Goal: Task Accomplishment & Management: Use online tool/utility

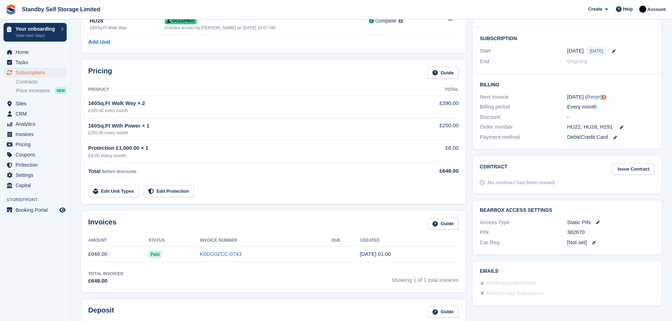
scroll to position [116, 0]
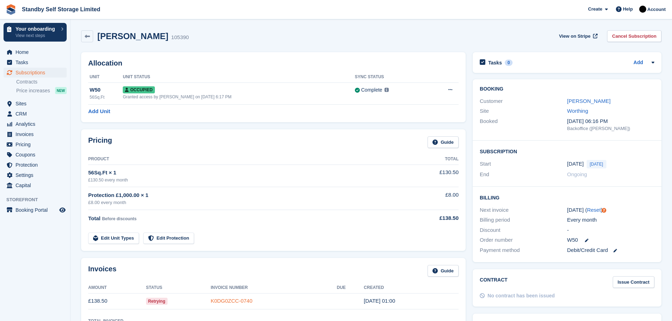
click at [221, 302] on link "K0DG0ZCC-0740" at bounding box center [232, 301] width 42 height 6
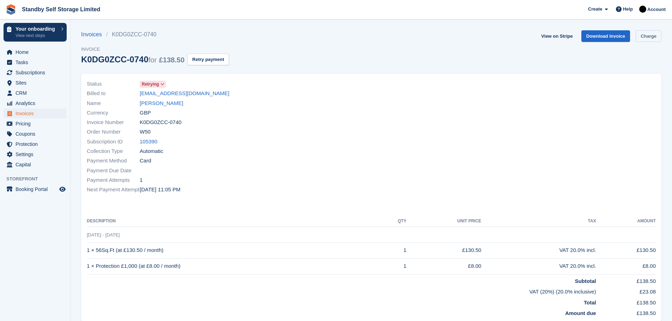
click at [648, 36] on link "Charge" at bounding box center [649, 36] width 26 height 12
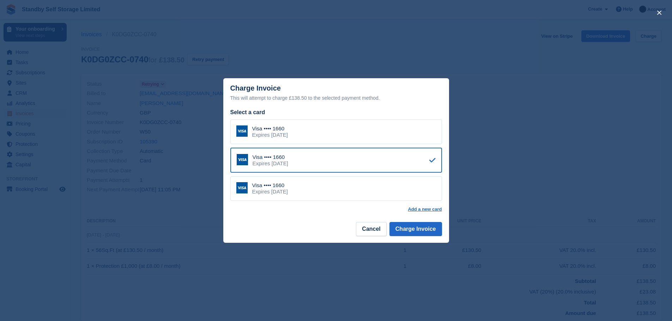
click at [288, 136] on div "Expires [DATE]" at bounding box center [270, 135] width 36 height 6
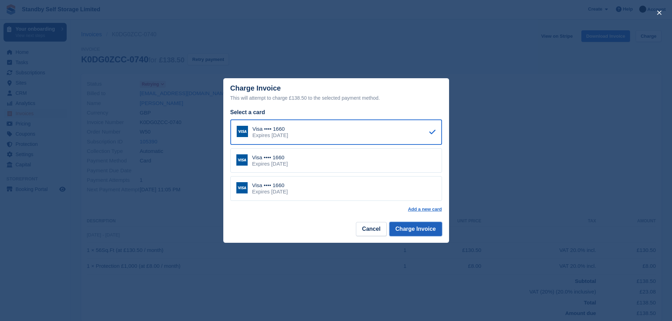
click at [411, 230] on button "Charge Invoice" at bounding box center [416, 229] width 53 height 14
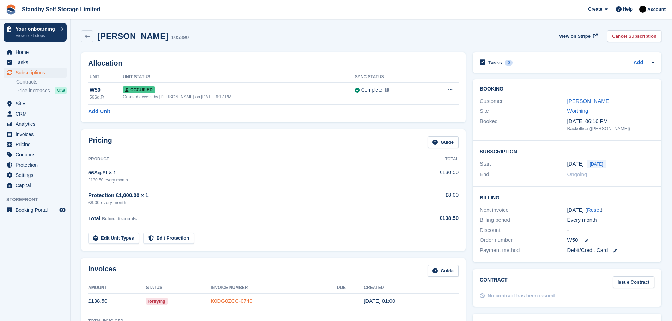
click at [237, 301] on link "K0DG0ZCC-0740" at bounding box center [232, 301] width 42 height 6
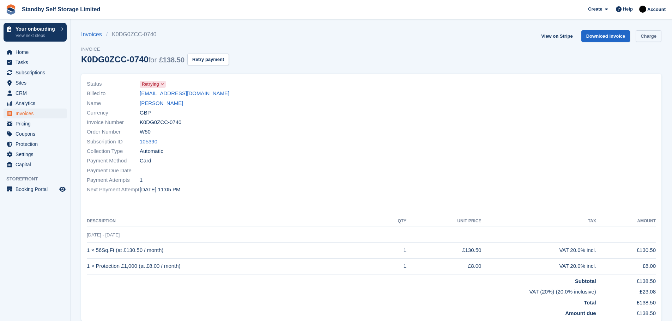
click at [647, 37] on link "Charge" at bounding box center [649, 36] width 26 height 12
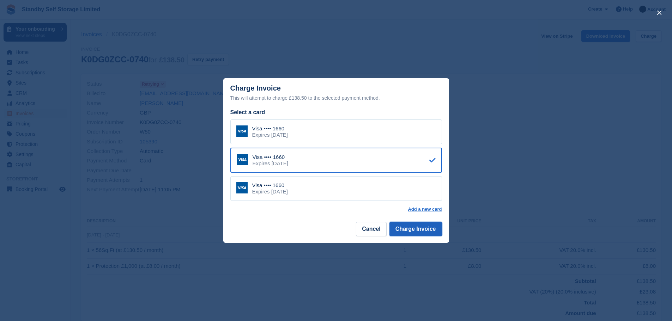
click at [409, 228] on button "Charge Invoice" at bounding box center [416, 229] width 53 height 14
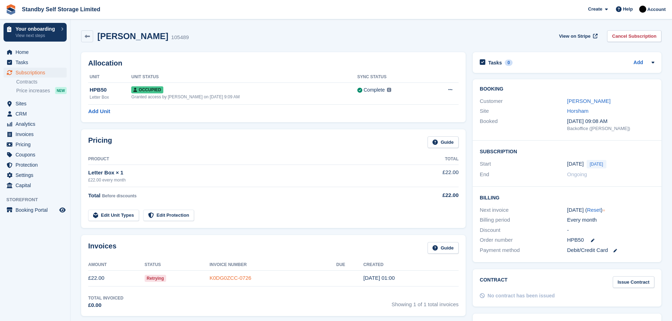
click at [229, 278] on link "K0DG0ZCC-0726" at bounding box center [231, 278] width 42 height 6
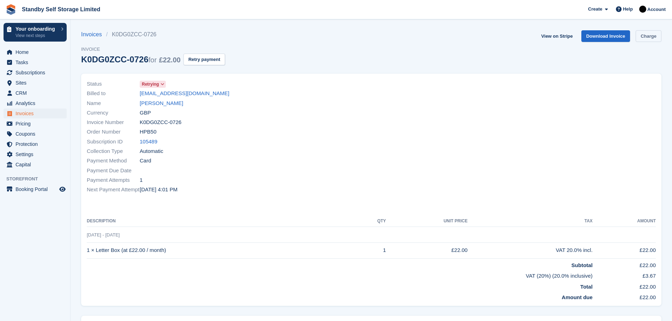
click at [646, 37] on link "Charge" at bounding box center [649, 36] width 26 height 12
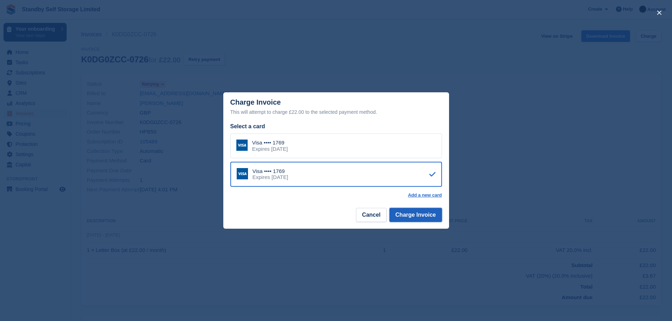
click at [422, 216] on button "Charge Invoice" at bounding box center [416, 215] width 53 height 14
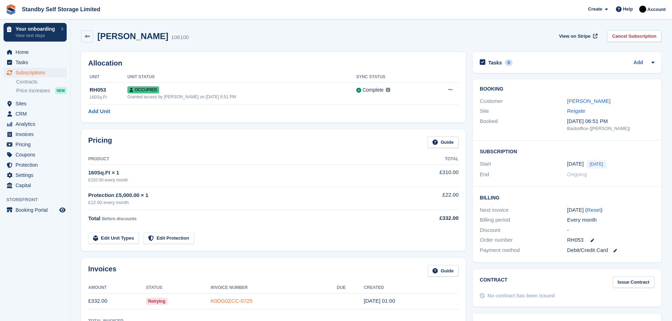
click at [224, 301] on link "K0DG0ZCC-0725" at bounding box center [232, 301] width 42 height 6
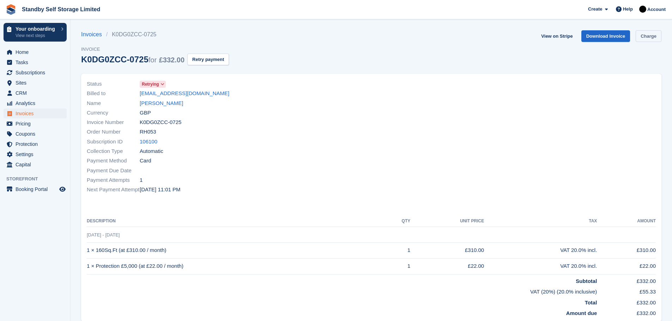
click at [647, 34] on link "Charge" at bounding box center [649, 36] width 26 height 12
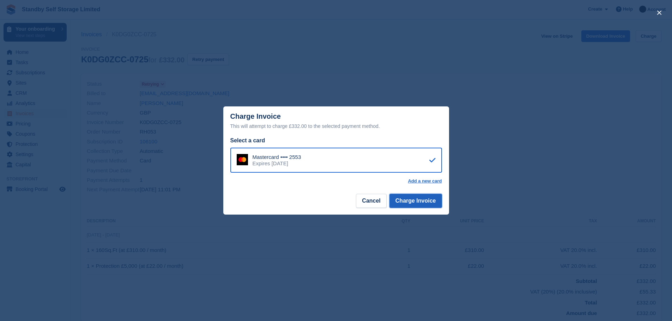
click at [418, 200] on button "Charge Invoice" at bounding box center [416, 201] width 53 height 14
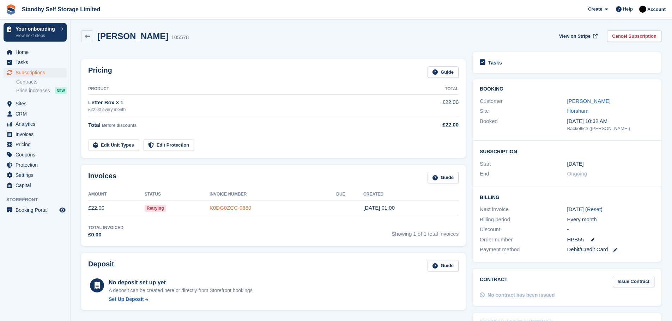
click at [229, 209] on link "K0DG0ZCC-0680" at bounding box center [231, 208] width 42 height 6
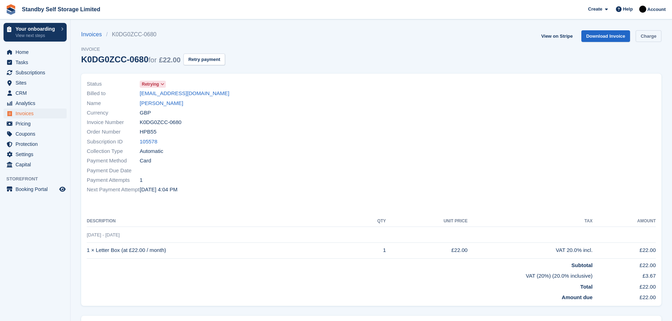
click at [649, 37] on link "Charge" at bounding box center [649, 36] width 26 height 12
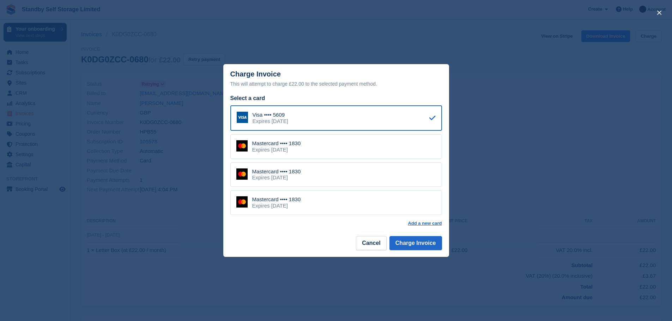
click at [273, 146] on div "Mastercard •••• 1830" at bounding box center [276, 143] width 49 height 6
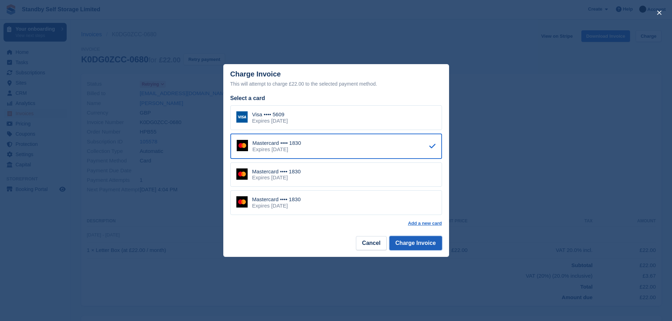
click at [403, 242] on button "Charge Invoice" at bounding box center [416, 243] width 53 height 14
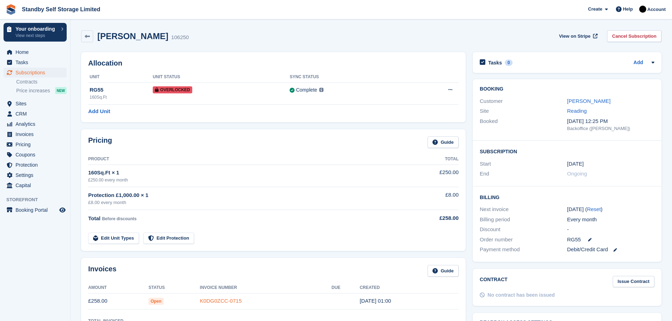
click at [230, 300] on link "K0DG0ZCC-0715" at bounding box center [221, 301] width 42 height 6
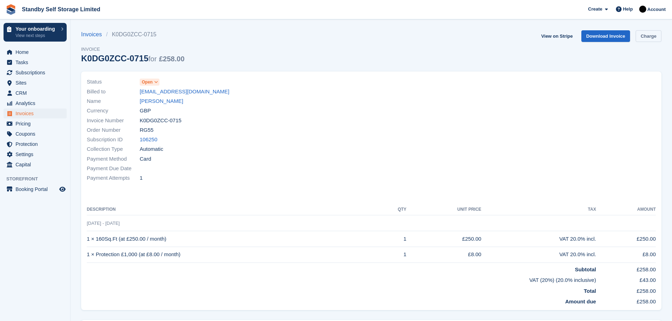
click at [650, 35] on link "Charge" at bounding box center [649, 36] width 26 height 12
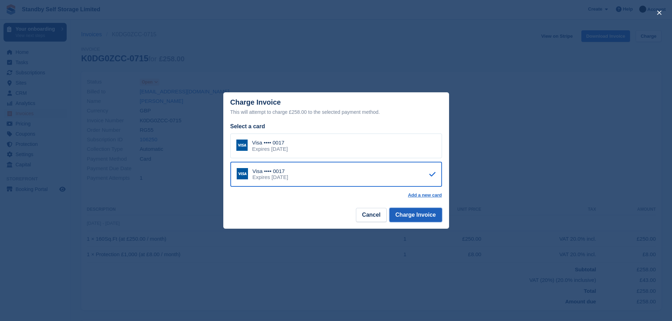
click at [420, 213] on button "Charge Invoice" at bounding box center [416, 215] width 53 height 14
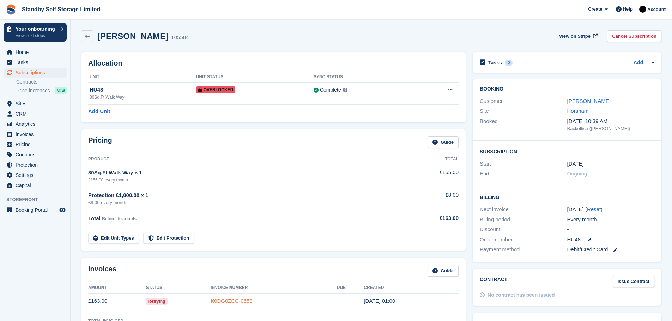
click at [249, 300] on link "K0DG0ZCC-0658" at bounding box center [232, 301] width 42 height 6
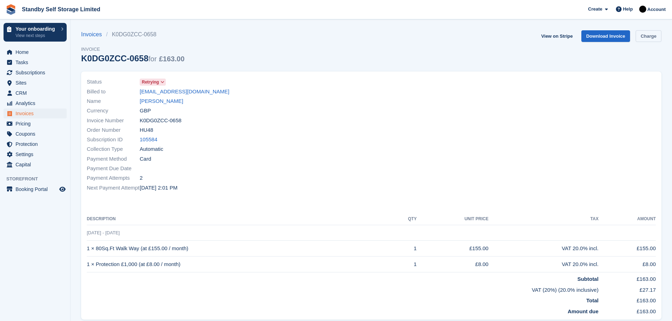
click at [657, 35] on link "Charge" at bounding box center [649, 36] width 26 height 12
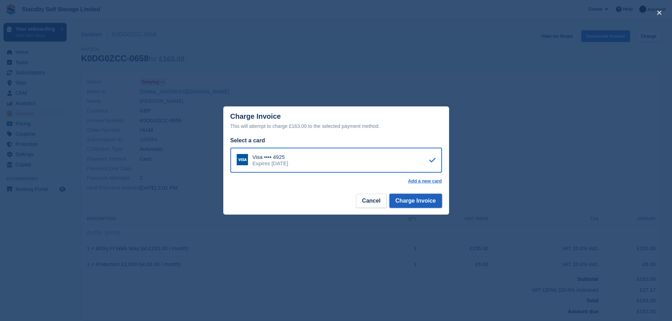
click at [427, 203] on button "Charge Invoice" at bounding box center [416, 201] width 53 height 14
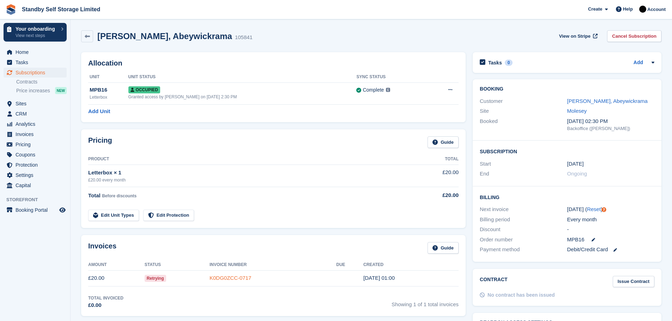
click at [229, 276] on link "K0DG0ZCC-0717" at bounding box center [231, 278] width 42 height 6
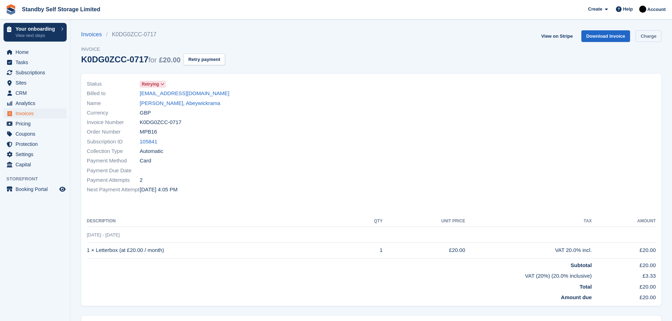
click at [650, 37] on link "Charge" at bounding box center [649, 36] width 26 height 12
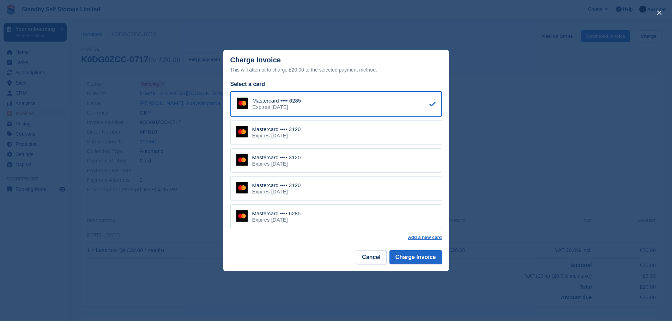
click at [309, 194] on div "Mastercard •••• 3120 Expires August 2028" at bounding box center [336, 188] width 212 height 25
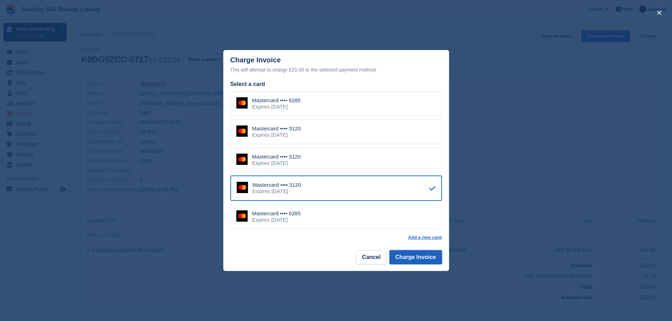
click at [416, 256] on button "Charge Invoice" at bounding box center [416, 258] width 53 height 14
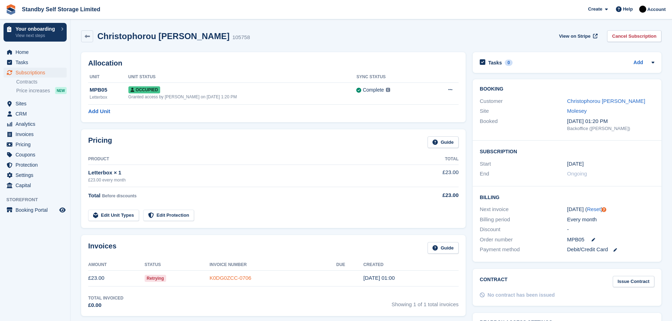
click at [239, 277] on link "K0DG0ZCC-0706" at bounding box center [231, 278] width 42 height 6
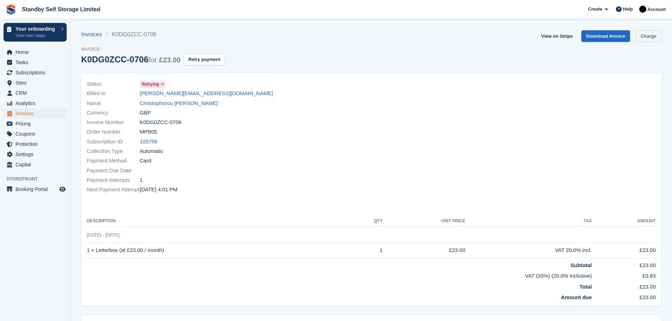
click at [654, 32] on link "Charge" at bounding box center [649, 36] width 26 height 12
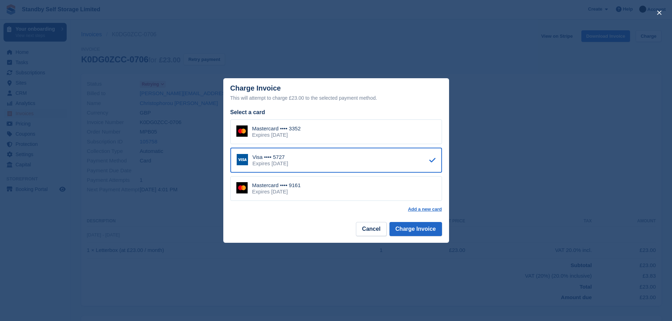
click at [359, 135] on div "Mastercard •••• 3352 Expires August 2026" at bounding box center [336, 132] width 212 height 25
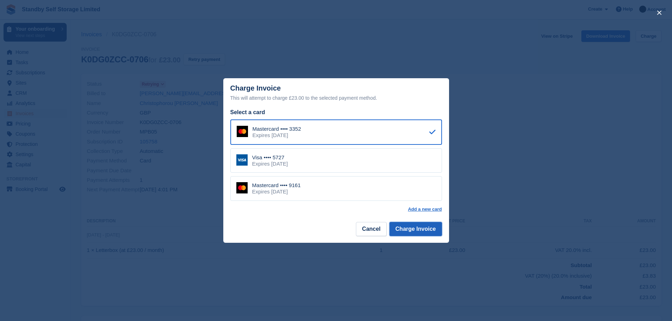
click at [417, 226] on button "Charge Invoice" at bounding box center [416, 229] width 53 height 14
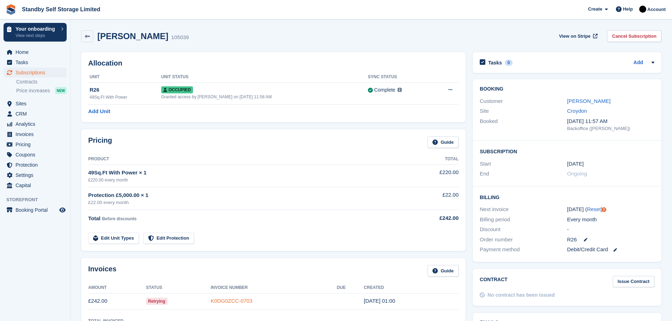
click at [227, 300] on link "K0DG0ZCC-0703" at bounding box center [232, 301] width 42 height 6
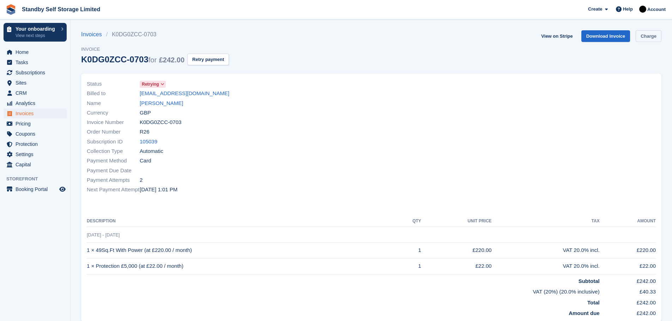
click at [643, 35] on link "Charge" at bounding box center [649, 36] width 26 height 12
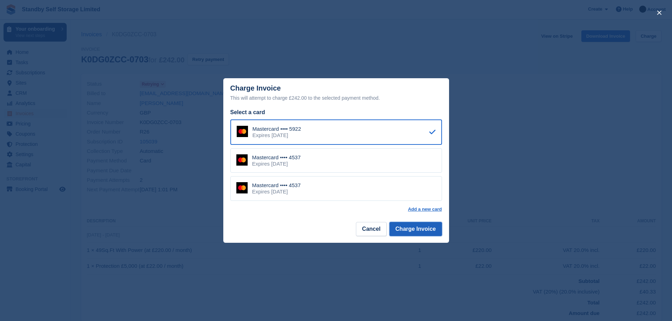
click at [411, 229] on button "Charge Invoice" at bounding box center [416, 229] width 53 height 14
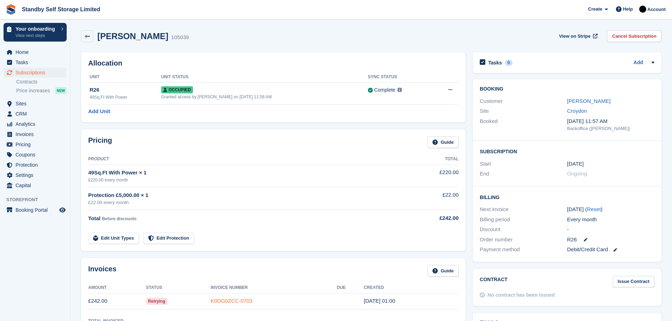
click at [235, 300] on link "K0DG0ZCC-0703" at bounding box center [232, 301] width 42 height 6
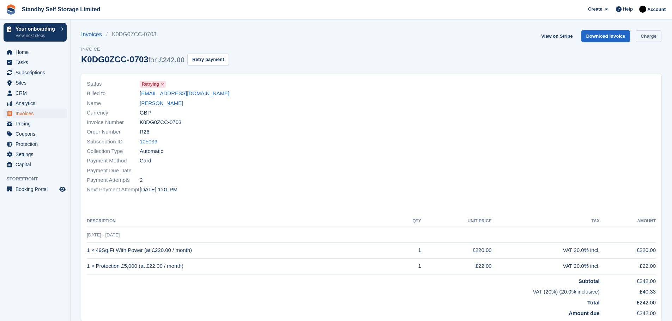
click at [646, 37] on link "Charge" at bounding box center [649, 36] width 26 height 12
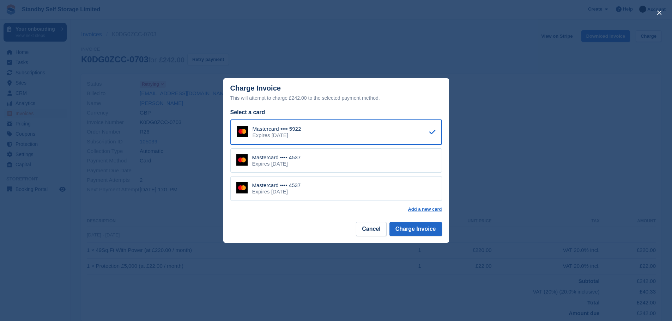
click at [341, 161] on div "Mastercard •••• 4537 Expires March 2027" at bounding box center [336, 161] width 212 height 25
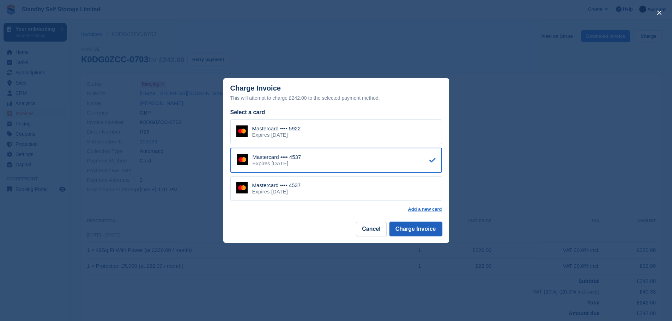
click at [408, 233] on button "Charge Invoice" at bounding box center [416, 229] width 53 height 14
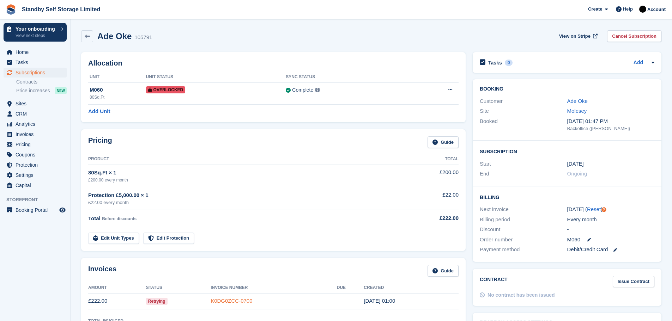
click at [230, 303] on link "K0DG0ZCC-0700" at bounding box center [232, 301] width 42 height 6
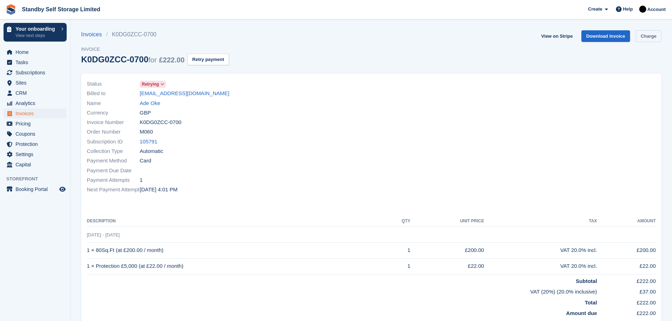
click at [649, 37] on link "Charge" at bounding box center [649, 36] width 26 height 12
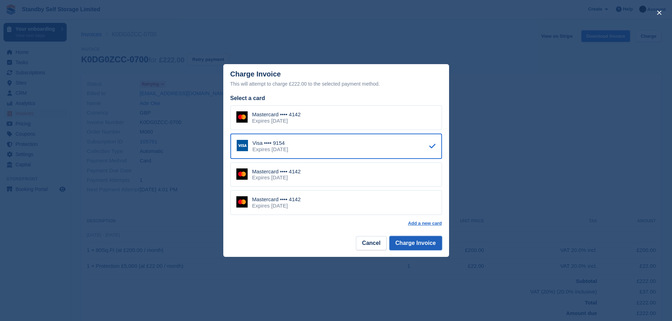
click at [423, 240] on button "Charge Invoice" at bounding box center [416, 243] width 53 height 14
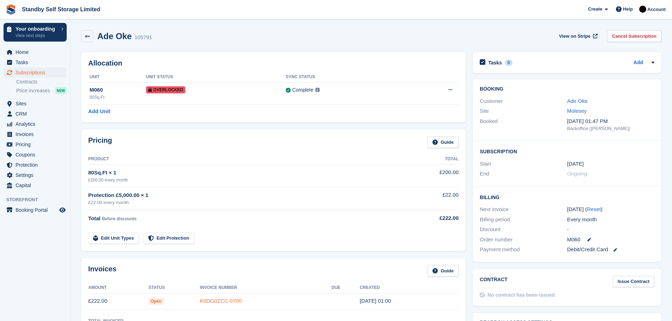
click at [219, 300] on link "K0DG0ZCC-0700" at bounding box center [221, 301] width 42 height 6
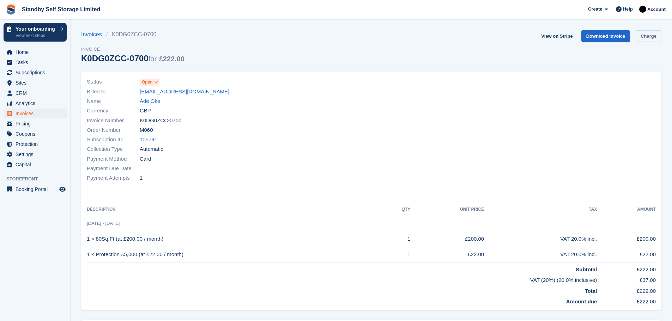
click at [644, 33] on link "Charge" at bounding box center [649, 36] width 26 height 12
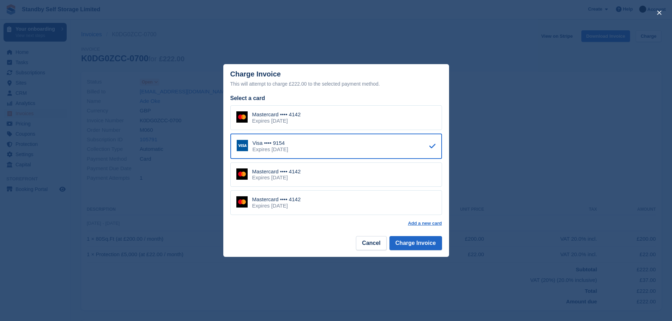
click at [346, 185] on div "Mastercard •••• 4142 Expires November 2026" at bounding box center [336, 175] width 212 height 25
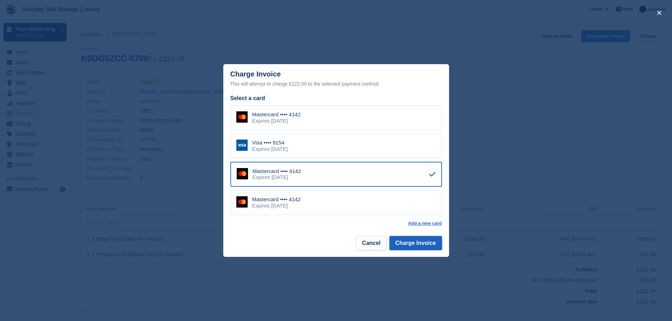
click at [400, 243] on button "Charge Invoice" at bounding box center [416, 243] width 53 height 14
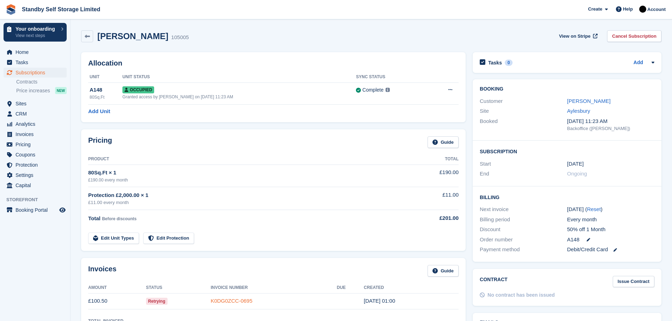
click at [238, 300] on link "K0DG0ZCC-0695" at bounding box center [232, 301] width 42 height 6
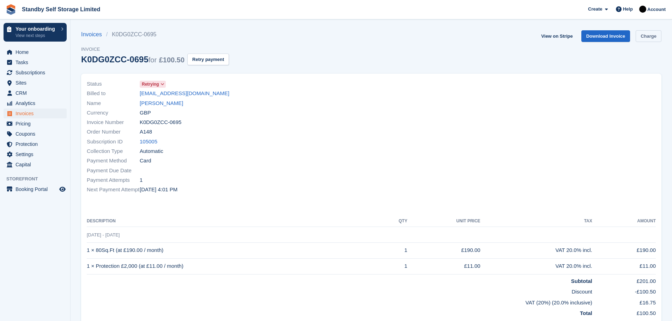
click at [638, 35] on link "Charge" at bounding box center [649, 36] width 26 height 12
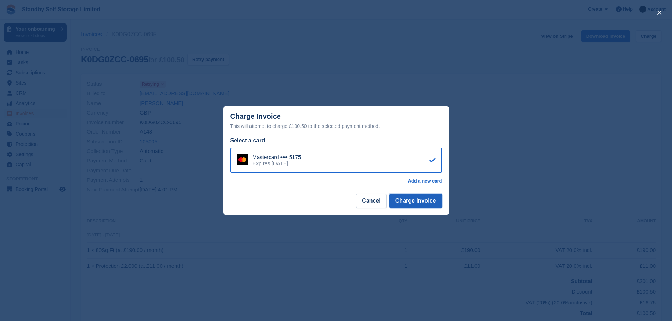
click at [410, 203] on button "Charge Invoice" at bounding box center [416, 201] width 53 height 14
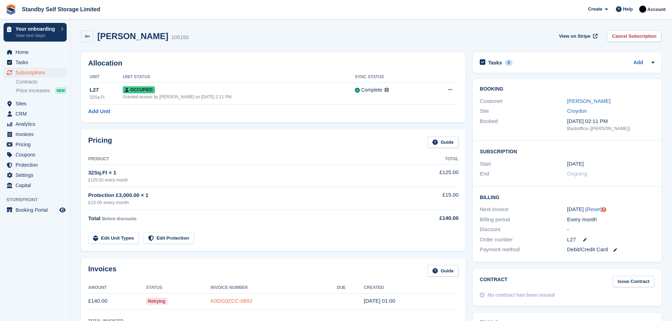
click at [230, 299] on link "K0DG0ZCC-0692" at bounding box center [232, 301] width 42 height 6
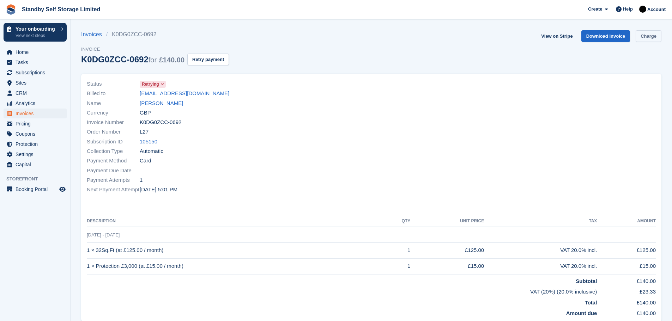
click at [641, 35] on link "Charge" at bounding box center [649, 36] width 26 height 12
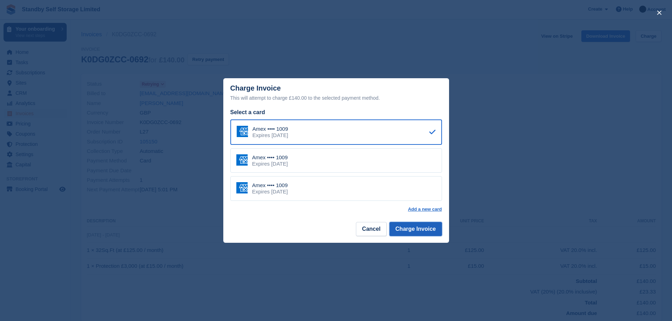
click at [420, 227] on button "Charge Invoice" at bounding box center [416, 229] width 53 height 14
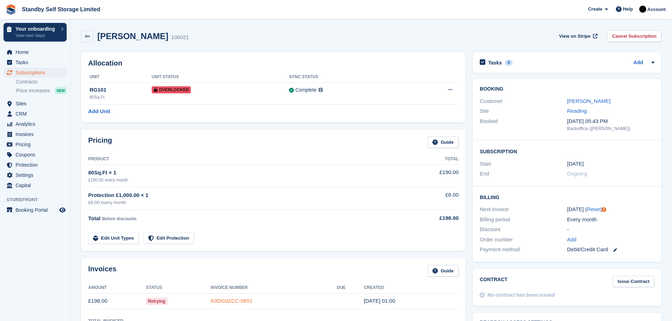
click at [233, 300] on link "K0DG0ZCC-0651" at bounding box center [232, 301] width 42 height 6
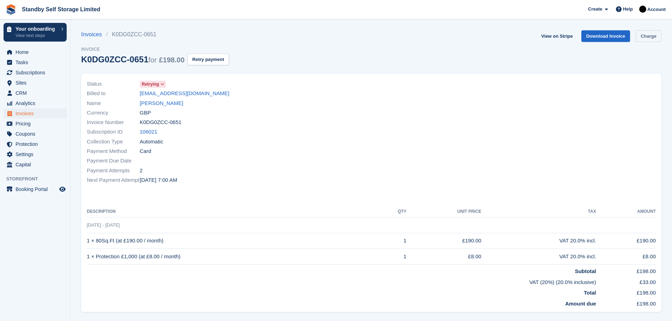
click at [647, 37] on link "Charge" at bounding box center [649, 36] width 26 height 12
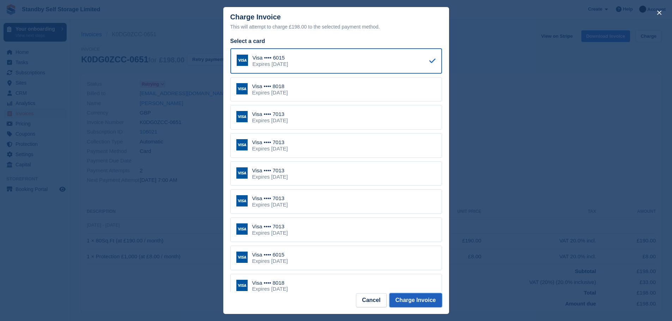
click at [420, 301] on button "Charge Invoice" at bounding box center [416, 301] width 53 height 14
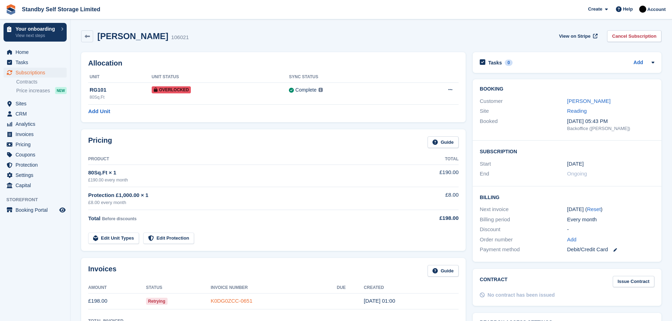
click at [231, 304] on link "K0DG0ZCC-0651" at bounding box center [232, 301] width 42 height 6
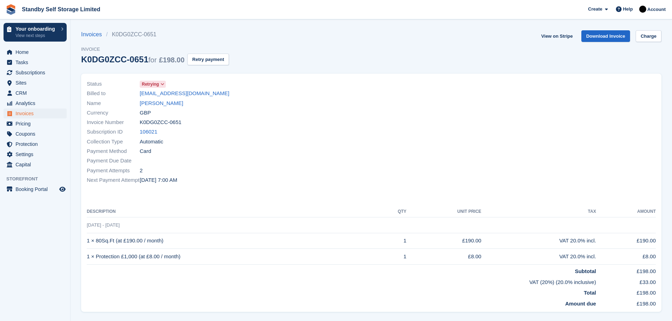
click at [233, 302] on td "Amount due" at bounding box center [342, 302] width 510 height 11
click at [642, 35] on link "Charge" at bounding box center [649, 36] width 26 height 12
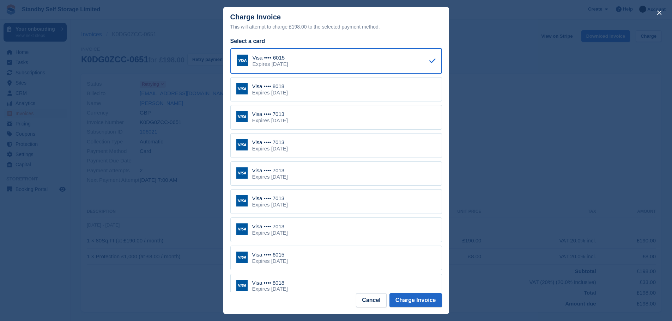
click at [288, 92] on div "Expires [DATE]" at bounding box center [270, 93] width 36 height 6
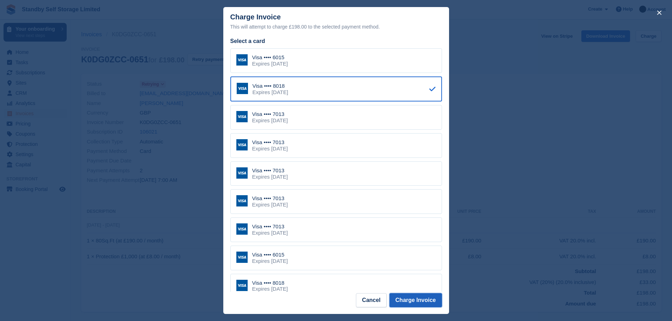
click at [410, 303] on button "Charge Invoice" at bounding box center [416, 301] width 53 height 14
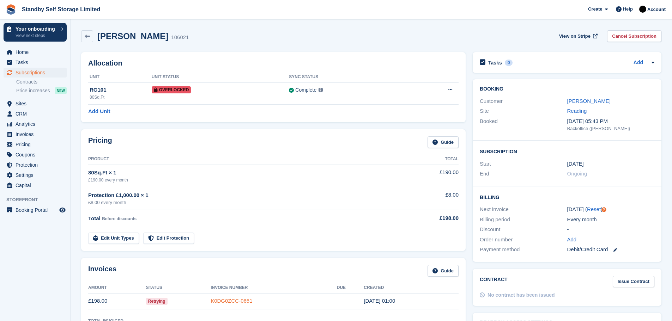
click at [225, 302] on link "K0DG0ZCC-0651" at bounding box center [232, 301] width 42 height 6
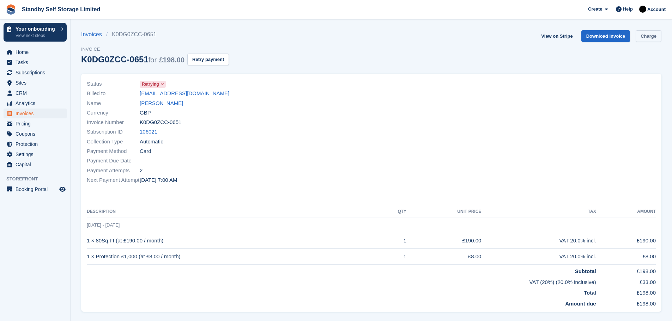
click at [651, 37] on link "Charge" at bounding box center [649, 36] width 26 height 12
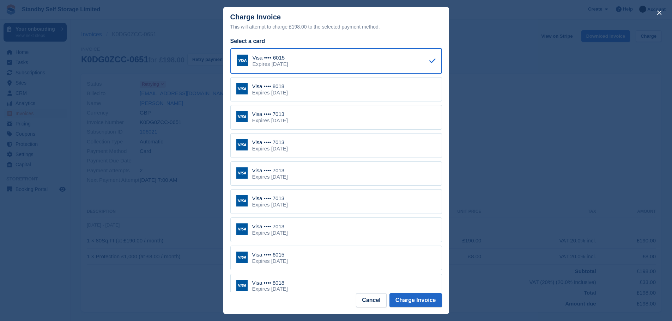
click at [323, 118] on div "Visa •••• 7013 Expires June 2031" at bounding box center [336, 117] width 212 height 25
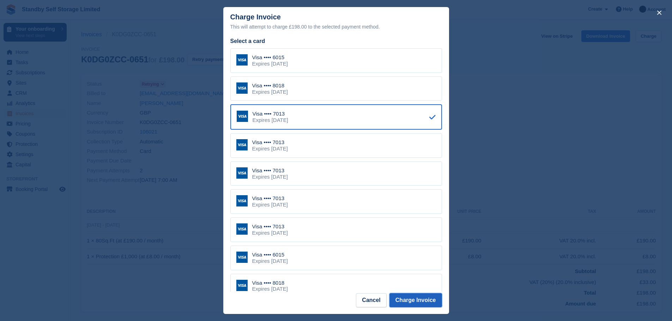
click at [403, 300] on button "Charge Invoice" at bounding box center [416, 301] width 53 height 14
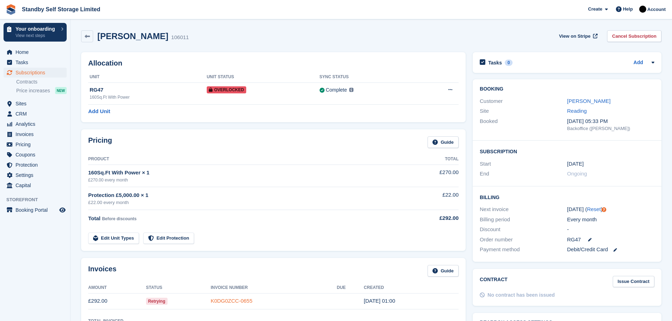
click at [239, 301] on link "K0DG0ZCC-0655" at bounding box center [232, 301] width 42 height 6
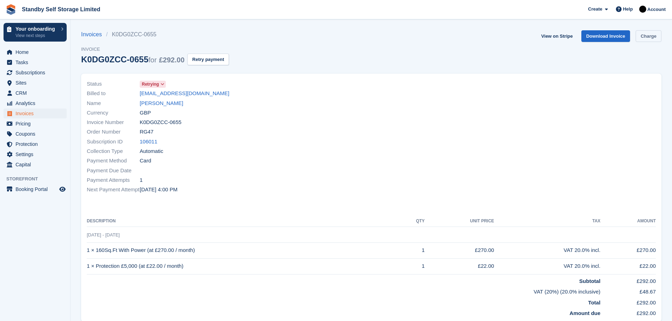
click at [645, 36] on link "Charge" at bounding box center [649, 36] width 26 height 12
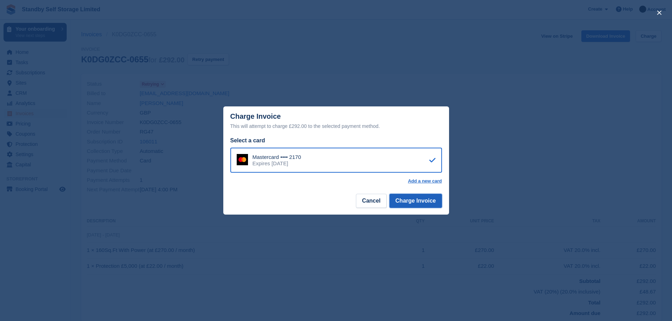
click at [419, 200] on button "Charge Invoice" at bounding box center [416, 201] width 53 height 14
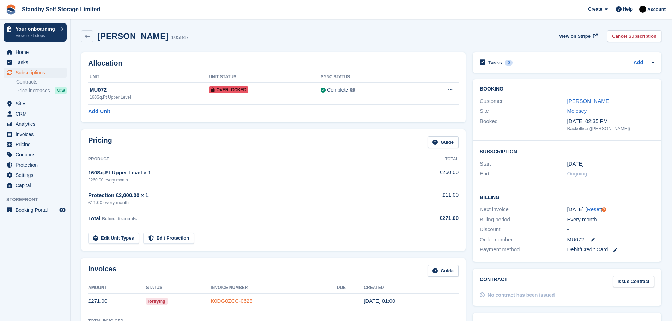
click at [238, 303] on link "K0DG0ZCC-0628" at bounding box center [232, 301] width 42 height 6
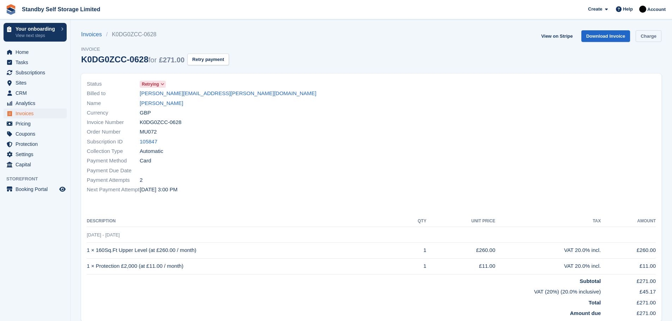
click at [640, 37] on link "Charge" at bounding box center [649, 36] width 26 height 12
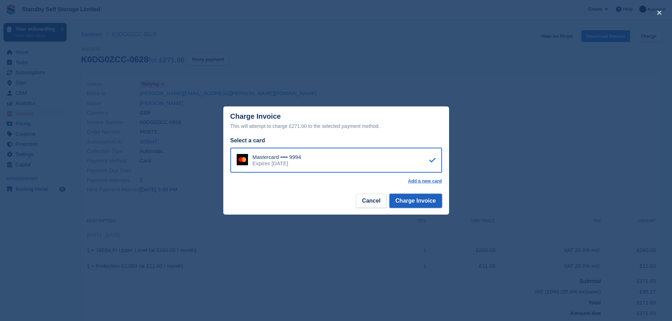
click at [420, 202] on button "Charge Invoice" at bounding box center [416, 201] width 53 height 14
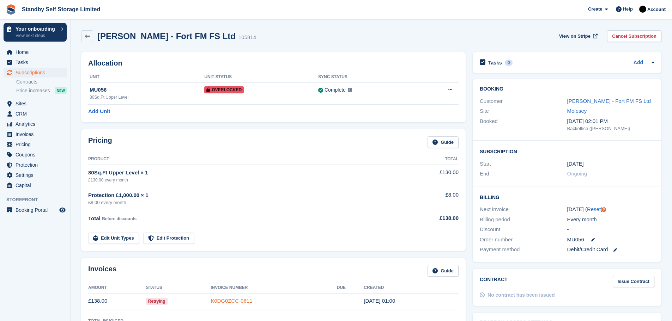
click at [230, 302] on link "K0DG0ZCC-0611" at bounding box center [232, 301] width 42 height 6
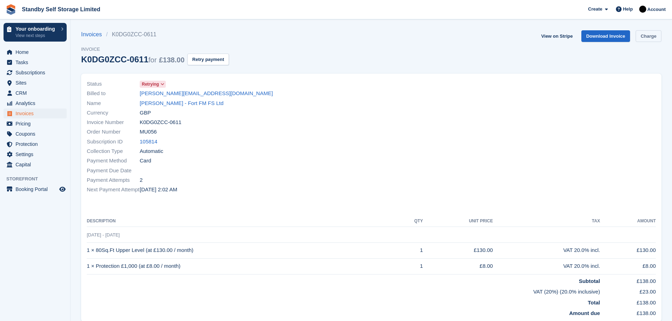
click at [645, 35] on link "Charge" at bounding box center [649, 36] width 26 height 12
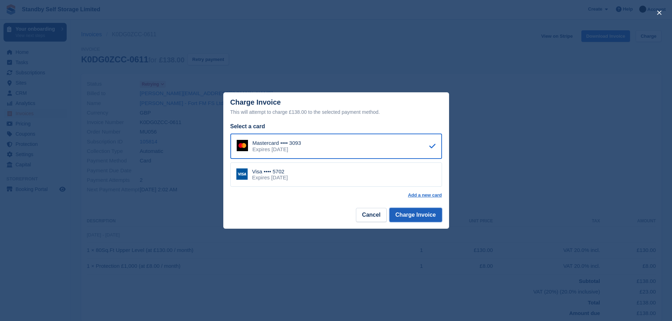
click at [417, 212] on button "Charge Invoice" at bounding box center [416, 215] width 53 height 14
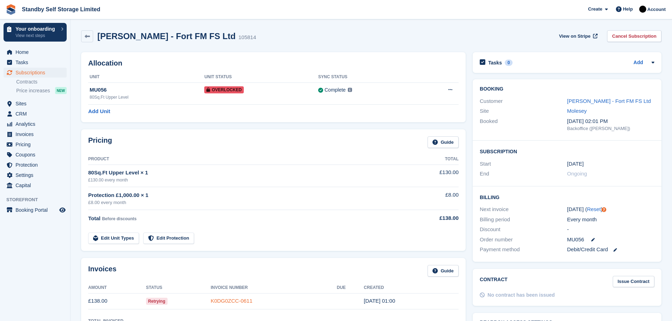
click at [229, 299] on link "K0DG0ZCC-0611" at bounding box center [232, 301] width 42 height 6
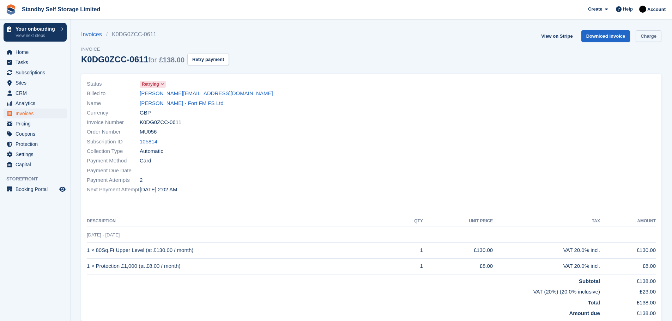
click at [650, 34] on link "Charge" at bounding box center [649, 36] width 26 height 12
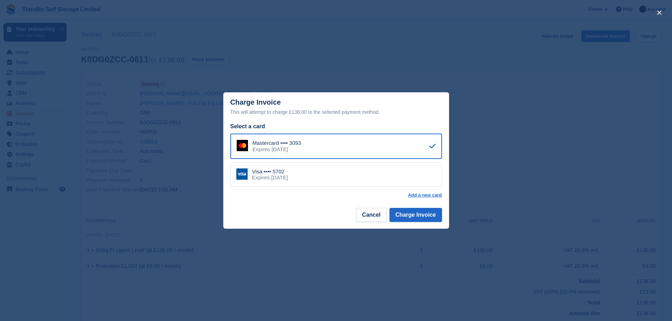
click at [301, 174] on div "Visa •••• 5702 Expires April 2030" at bounding box center [336, 175] width 212 height 25
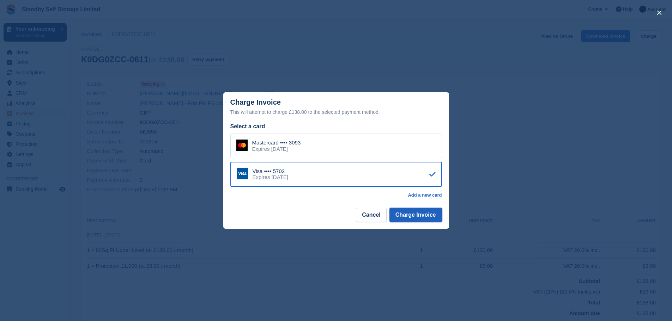
click at [411, 217] on button "Charge Invoice" at bounding box center [416, 215] width 53 height 14
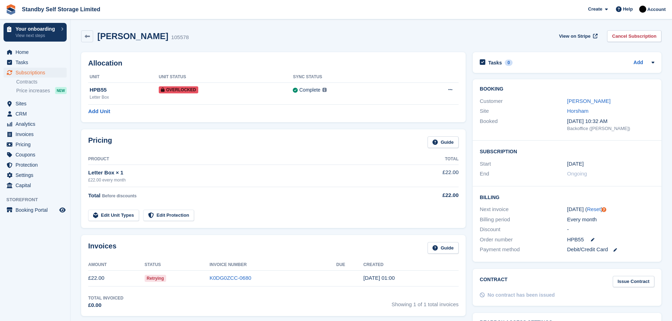
click at [229, 275] on td "K0DG0ZCC-0680" at bounding box center [273, 279] width 127 height 16
click at [229, 278] on link "K0DG0ZCC-0680" at bounding box center [231, 278] width 42 height 6
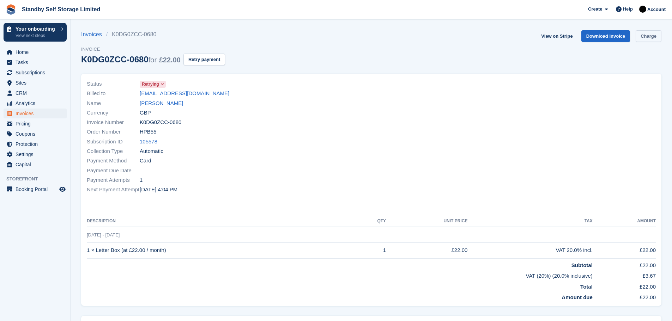
click at [649, 36] on link "Charge" at bounding box center [649, 36] width 26 height 12
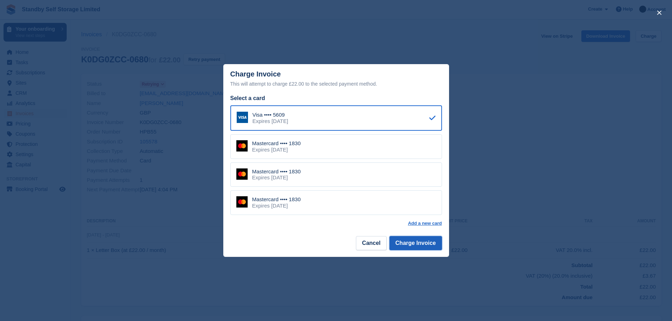
click at [415, 243] on button "Charge Invoice" at bounding box center [416, 243] width 53 height 14
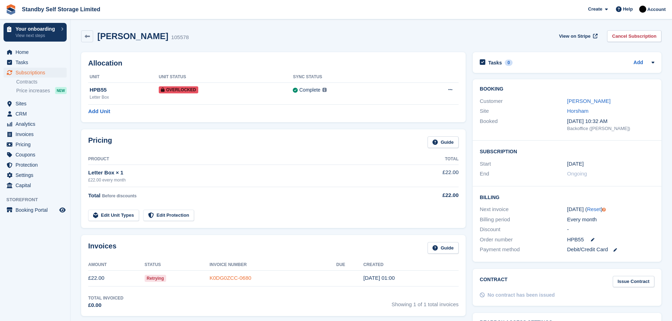
click at [228, 275] on link "K0DG0ZCC-0680" at bounding box center [231, 278] width 42 height 6
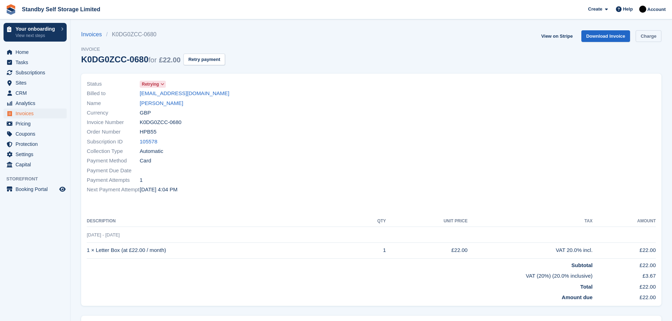
click at [646, 36] on link "Charge" at bounding box center [649, 36] width 26 height 12
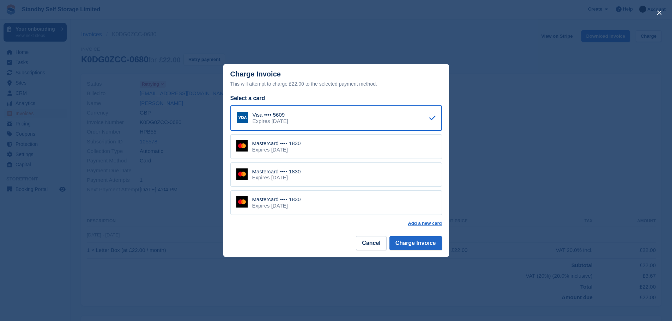
click at [349, 147] on div "Mastercard •••• 1830 Expires November 2025" at bounding box center [336, 146] width 212 height 25
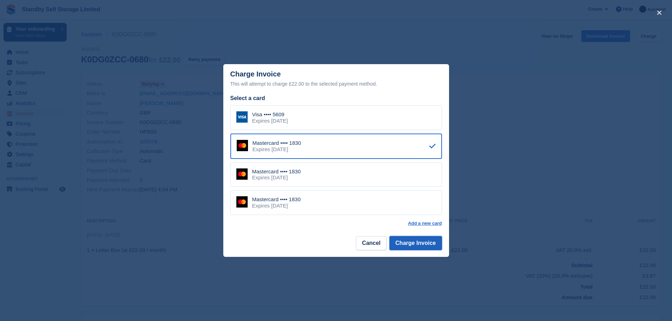
click at [415, 242] on button "Charge Invoice" at bounding box center [416, 243] width 53 height 14
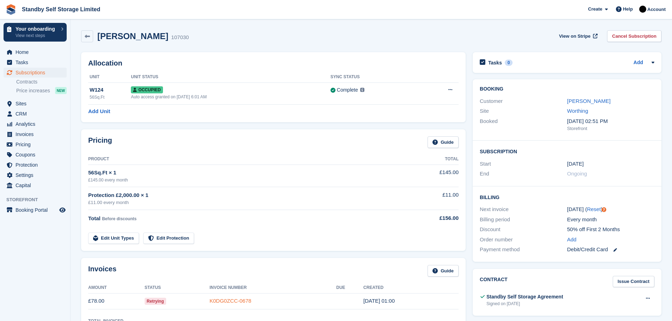
click at [243, 303] on link "K0DG0ZCC-0678" at bounding box center [231, 301] width 42 height 6
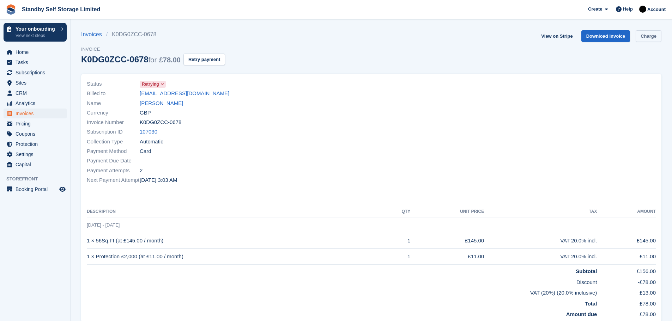
click at [642, 36] on link "Charge" at bounding box center [649, 36] width 26 height 12
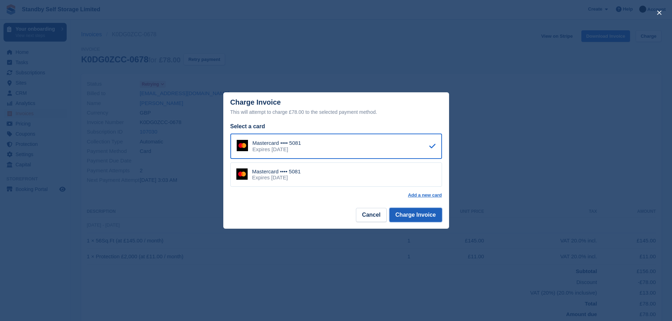
click at [418, 213] on button "Charge Invoice" at bounding box center [416, 215] width 53 height 14
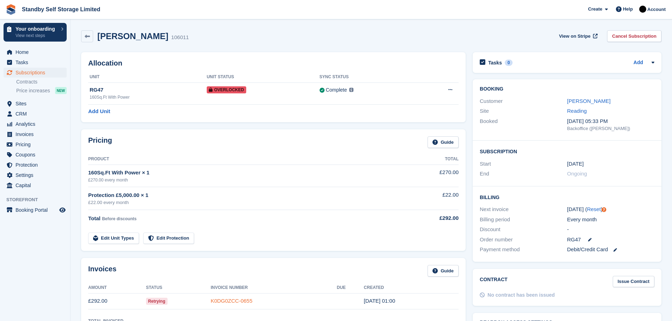
click at [231, 298] on link "K0DG0ZCC-0655" at bounding box center [232, 301] width 42 height 6
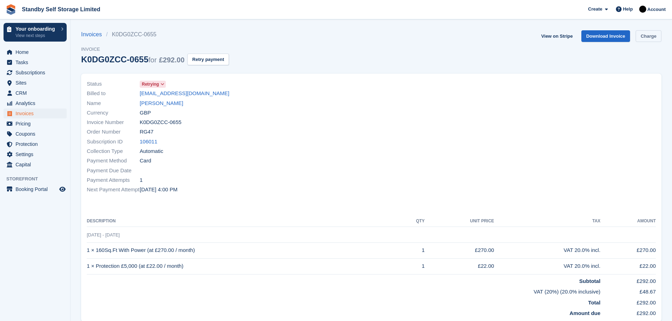
click at [641, 39] on link "Charge" at bounding box center [649, 36] width 26 height 12
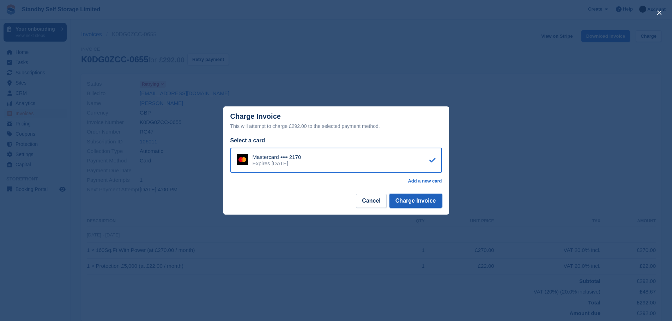
click at [415, 201] on button "Charge Invoice" at bounding box center [416, 201] width 53 height 14
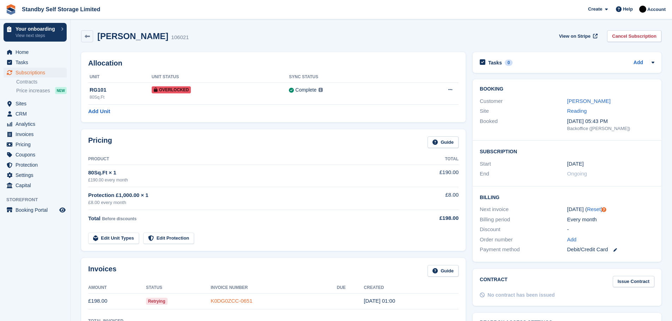
click at [226, 300] on link "K0DG0ZCC-0651" at bounding box center [232, 301] width 42 height 6
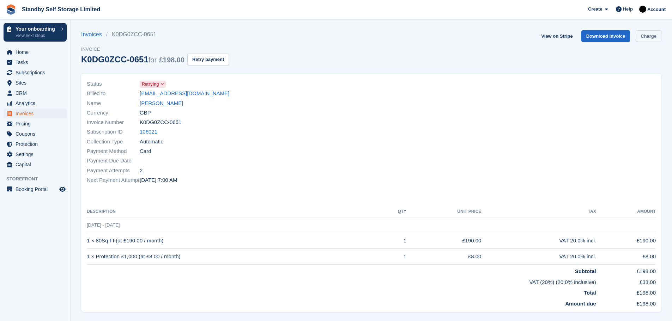
click at [649, 36] on link "Charge" at bounding box center [649, 36] width 26 height 12
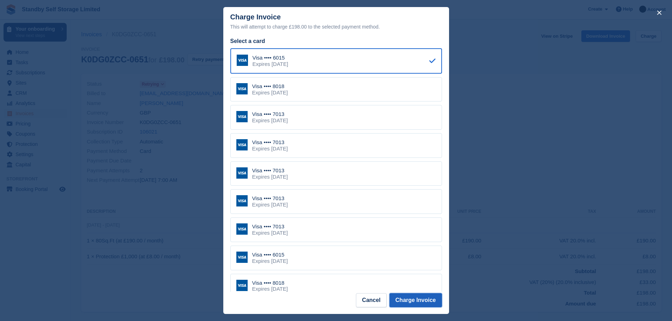
click at [405, 300] on button "Charge Invoice" at bounding box center [416, 301] width 53 height 14
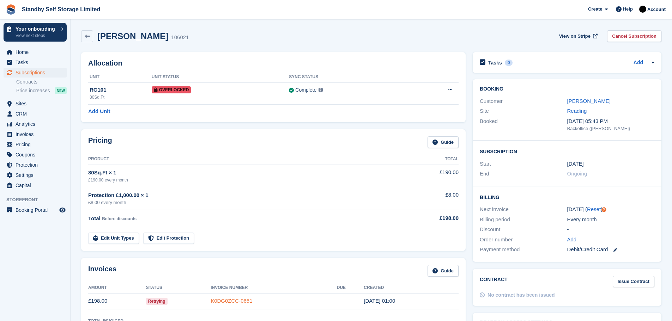
click at [228, 300] on link "K0DG0ZCC-0651" at bounding box center [232, 301] width 42 height 6
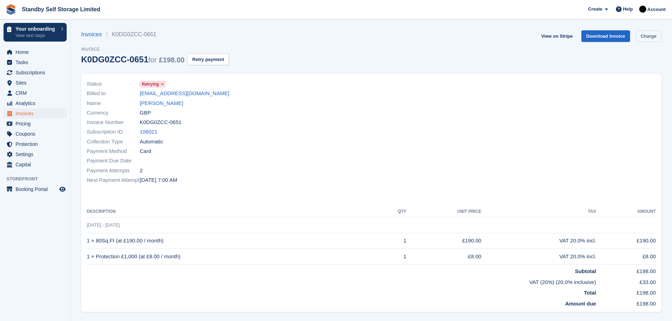
click at [641, 35] on link "Charge" at bounding box center [649, 36] width 26 height 12
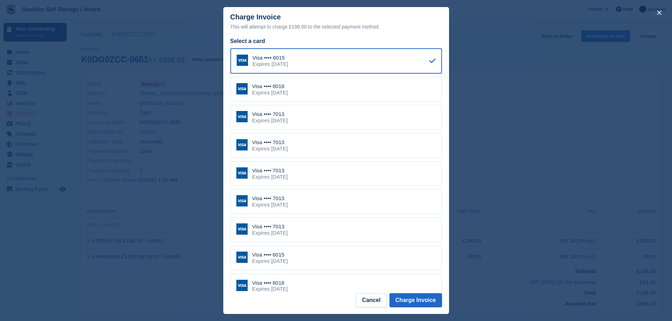
click at [298, 117] on div "Visa •••• 7013 Expires June 2031" at bounding box center [336, 117] width 212 height 25
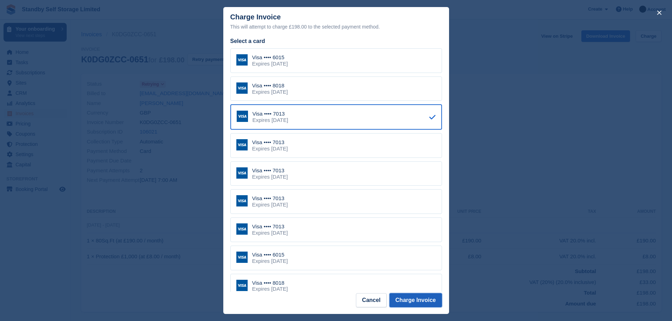
click at [417, 300] on button "Charge Invoice" at bounding box center [416, 301] width 53 height 14
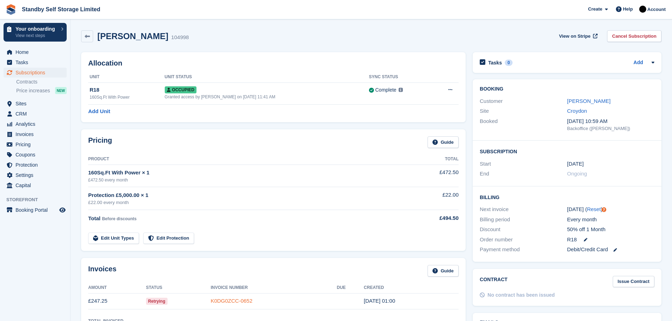
click at [244, 301] on link "K0DG0ZCC-0652" at bounding box center [232, 301] width 42 height 6
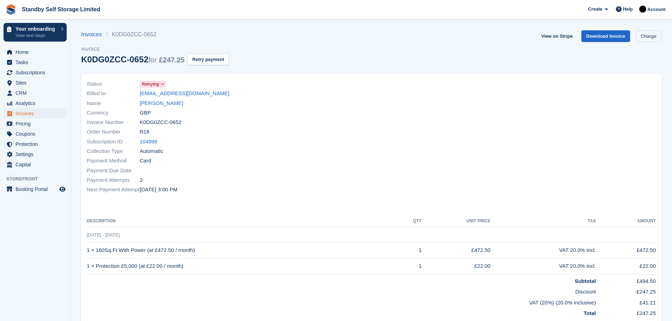
click at [645, 38] on link "Charge" at bounding box center [649, 36] width 26 height 12
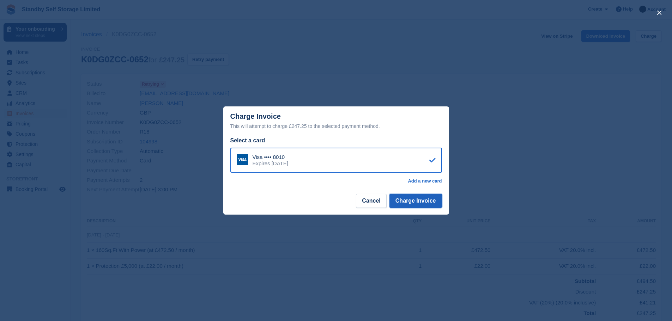
click at [425, 202] on button "Charge Invoice" at bounding box center [416, 201] width 53 height 14
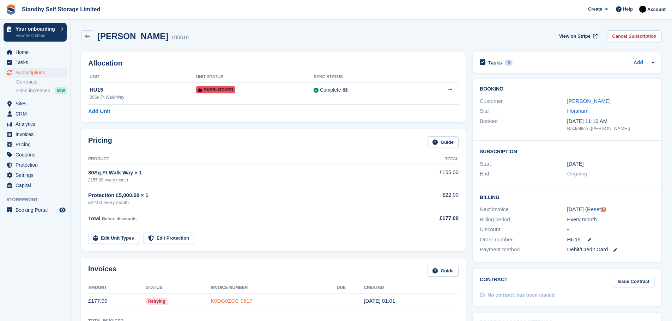
click at [232, 301] on link "K0DG0ZCC-0617" at bounding box center [232, 301] width 42 height 6
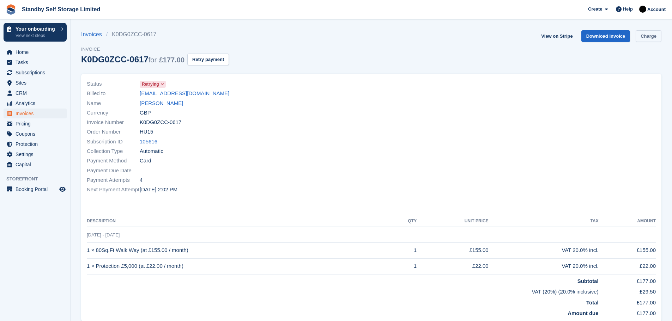
click at [649, 36] on link "Charge" at bounding box center [649, 36] width 26 height 12
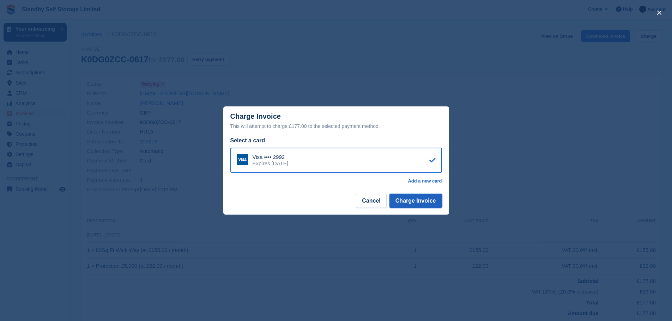
click at [414, 205] on button "Charge Invoice" at bounding box center [416, 201] width 53 height 14
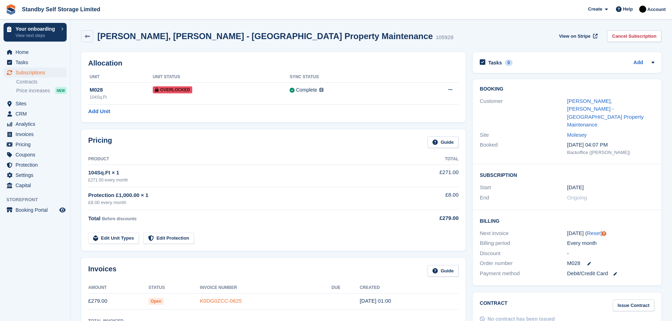
click at [215, 298] on link "K0DG0ZCC-0625" at bounding box center [221, 301] width 42 height 6
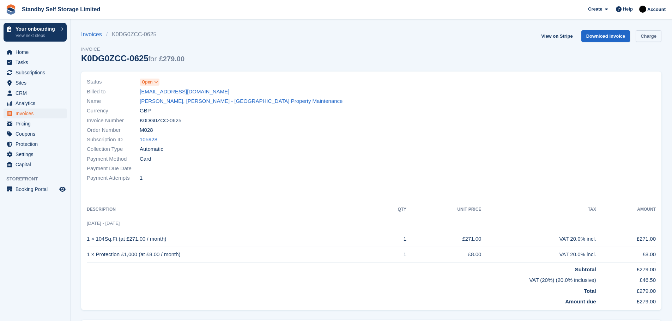
click at [643, 37] on link "Charge" at bounding box center [649, 36] width 26 height 12
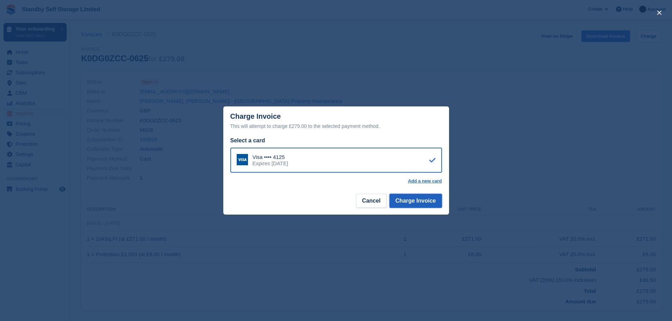
click at [420, 206] on button "Charge Invoice" at bounding box center [416, 201] width 53 height 14
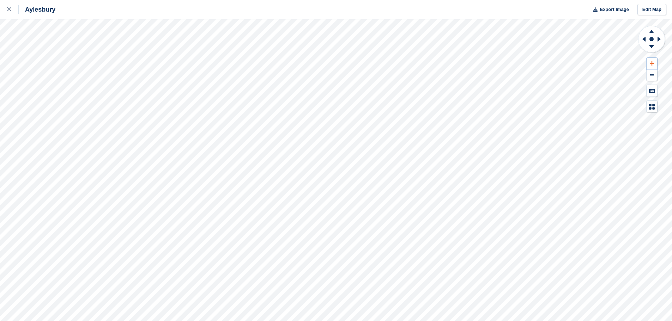
click at [653, 62] on icon at bounding box center [652, 63] width 4 height 5
click at [650, 31] on icon at bounding box center [652, 30] width 18 height 9
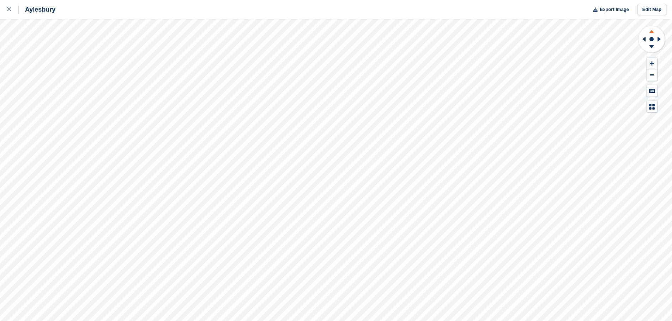
click at [650, 31] on icon at bounding box center [652, 30] width 18 height 9
click at [652, 31] on icon at bounding box center [651, 31] width 5 height 3
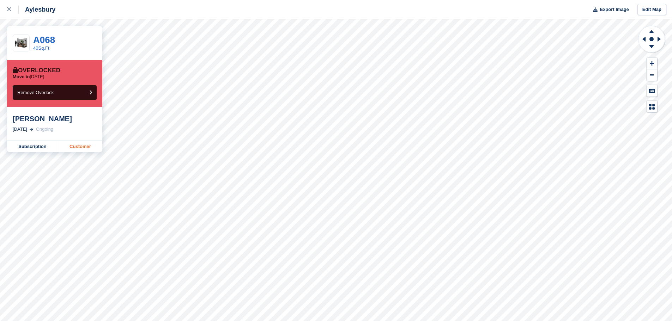
click at [72, 144] on link "Customer" at bounding box center [80, 146] width 44 height 11
click at [86, 145] on link "Customer" at bounding box center [80, 146] width 44 height 11
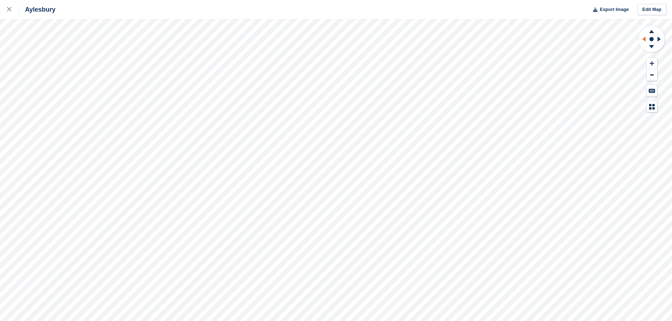
click at [645, 38] on icon at bounding box center [644, 39] width 3 height 5
click at [657, 38] on icon at bounding box center [660, 39] width 9 height 18
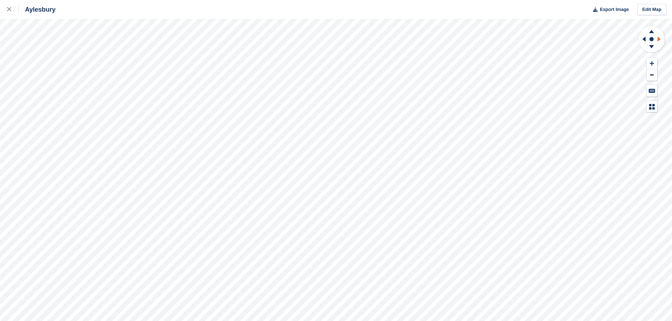
click at [657, 38] on icon at bounding box center [660, 39] width 9 height 18
click at [644, 41] on icon at bounding box center [643, 39] width 9 height 18
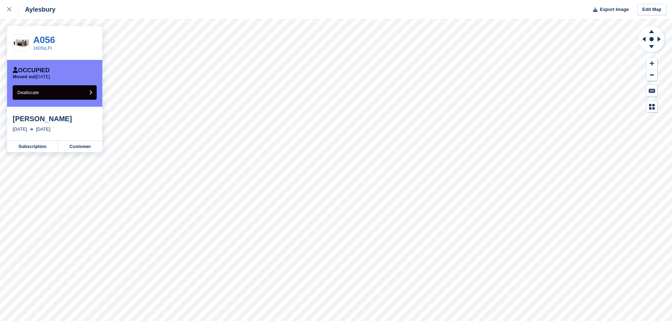
click at [58, 94] on button "Deallocate" at bounding box center [55, 92] width 84 height 14
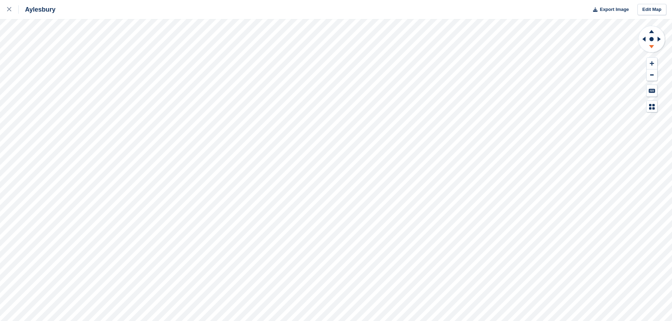
click at [650, 45] on icon at bounding box center [651, 46] width 5 height 3
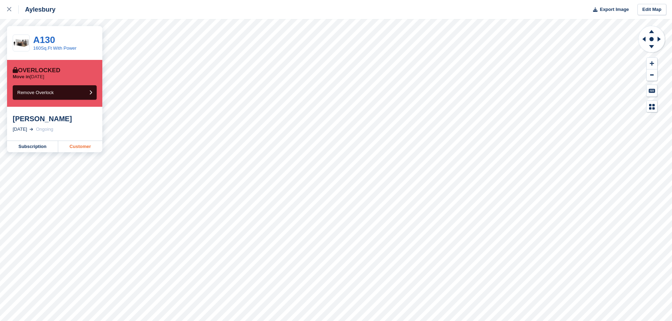
click at [74, 146] on link "Customer" at bounding box center [80, 146] width 44 height 11
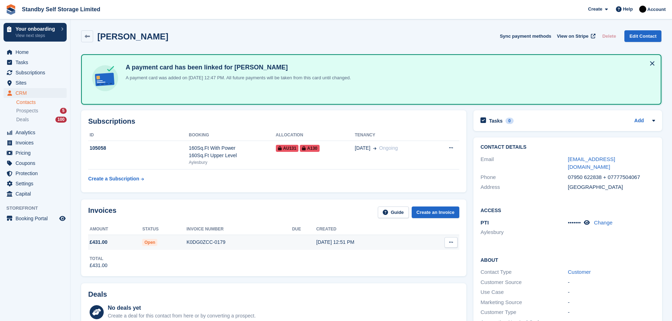
click at [197, 240] on div "K0DG0ZCC-0179" at bounding box center [240, 242] width 106 height 7
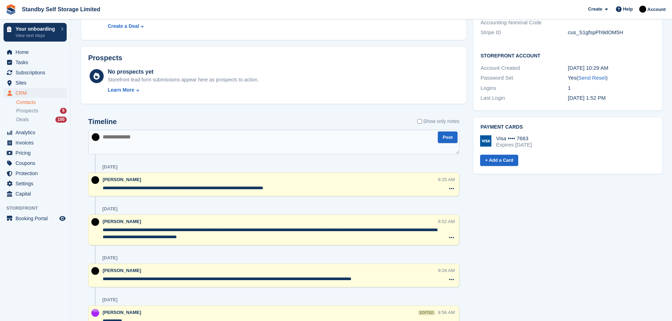
scroll to position [306, 0]
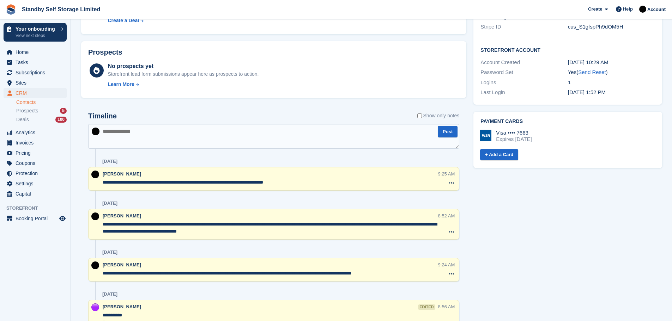
drag, startPoint x: 104, startPoint y: 223, endPoint x: 273, endPoint y: 234, distance: 169.7
click at [273, 234] on textarea "**********" at bounding box center [270, 228] width 335 height 14
click at [138, 142] on textarea at bounding box center [273, 136] width 371 height 25
paste textarea "**********"
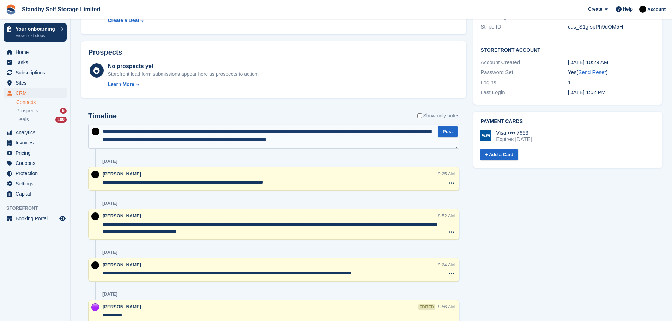
click at [229, 129] on textarea "**********" at bounding box center [273, 136] width 371 height 25
click at [236, 130] on textarea "**********" at bounding box center [273, 136] width 371 height 25
click at [350, 140] on textarea "**********" at bounding box center [273, 136] width 371 height 25
click at [247, 140] on textarea "**********" at bounding box center [273, 136] width 371 height 25
click at [291, 130] on textarea "**********" at bounding box center [273, 136] width 371 height 25
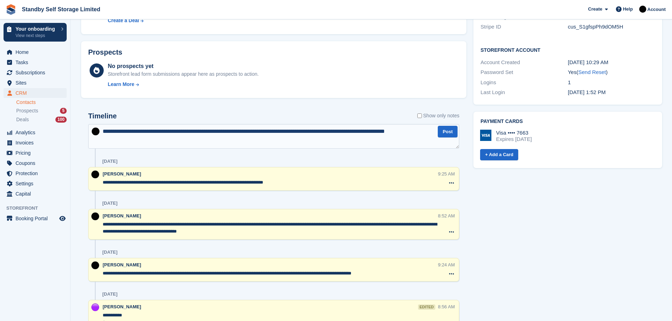
click at [159, 129] on textarea "**********" at bounding box center [273, 136] width 371 height 25
click at [361, 131] on textarea "**********" at bounding box center [273, 136] width 371 height 25
click at [140, 141] on textarea "**********" at bounding box center [273, 136] width 371 height 25
click at [157, 139] on textarea "**********" at bounding box center [273, 136] width 371 height 25
click at [150, 141] on textarea "**********" at bounding box center [273, 136] width 371 height 25
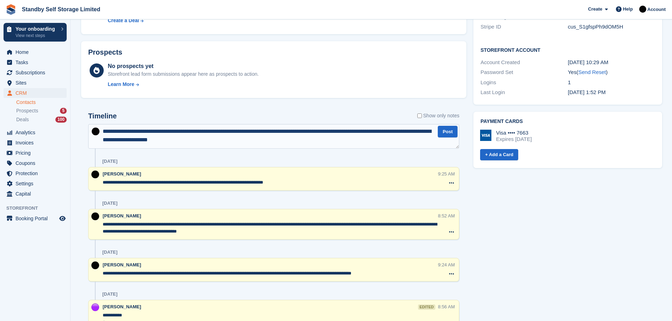
drag, startPoint x: 150, startPoint y: 141, endPoint x: 143, endPoint y: 158, distance: 19.0
click at [143, 158] on div "[DATE]" at bounding box center [280, 161] width 357 height 11
click at [192, 139] on textarea "**********" at bounding box center [273, 136] width 371 height 25
click at [152, 138] on textarea "**********" at bounding box center [273, 136] width 371 height 25
type textarea "**********"
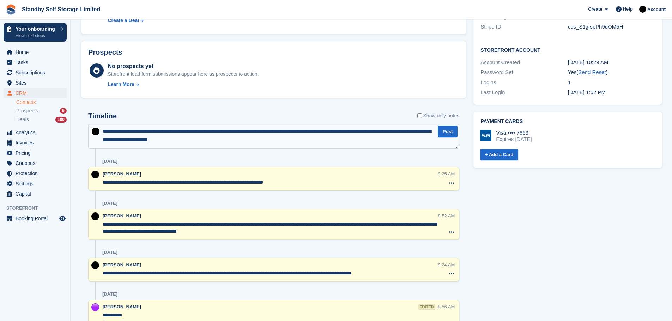
click at [224, 139] on textarea "**********" at bounding box center [273, 136] width 371 height 25
